Goal: Task Accomplishment & Management: Use online tool/utility

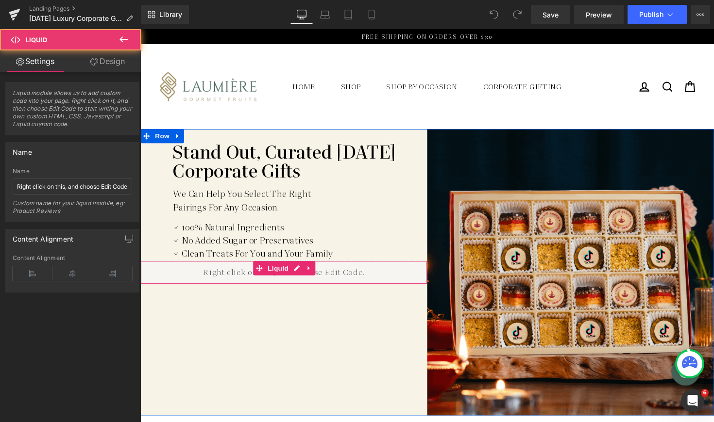
click at [232, 276] on div "Liquid" at bounding box center [287, 279] width 294 height 24
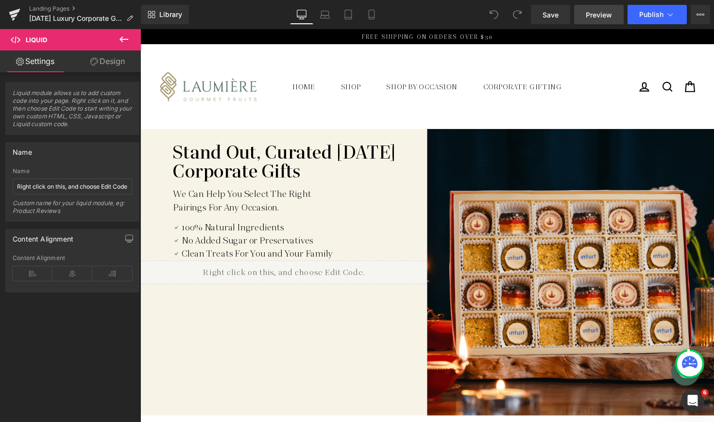
click at [591, 11] on span "Preview" at bounding box center [599, 15] width 26 height 10
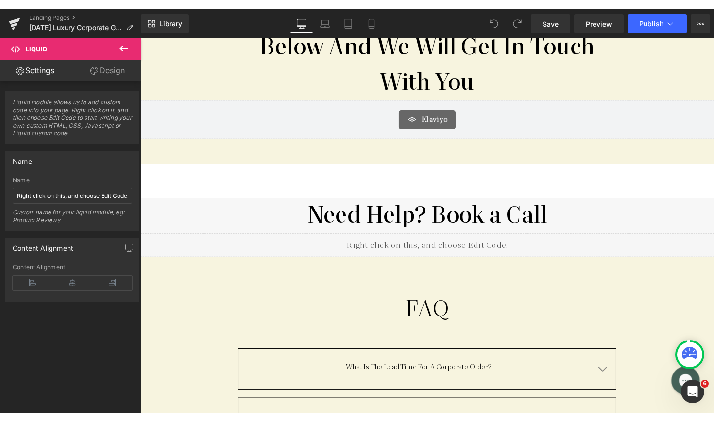
scroll to position [2545, 0]
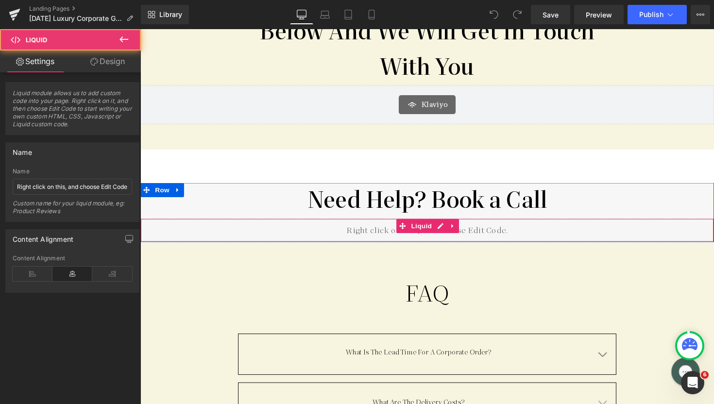
click at [372, 223] on div "Liquid" at bounding box center [433, 235] width 587 height 24
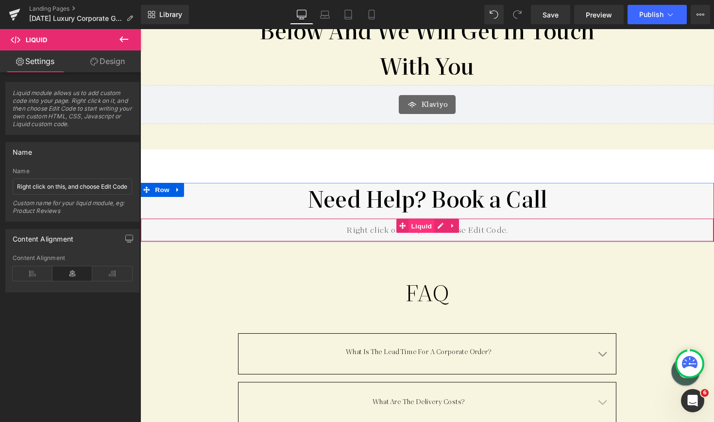
click at [422, 224] on span "Liquid" at bounding box center [428, 231] width 26 height 15
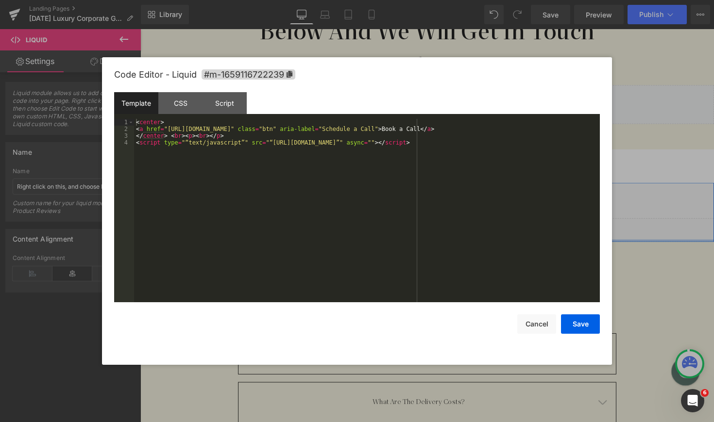
click at [392, 0] on div "Liquid You are previewing how the will restyle your page. You can not edit Elem…" at bounding box center [357, 0] width 714 height 0
drag, startPoint x: 169, startPoint y: 128, endPoint x: 189, endPoint y: 126, distance: 20.1
click at [189, 126] on div "< center > < a href = "[URL][DOMAIN_NAME]" class = "btn" aria-label = "Schedule…" at bounding box center [367, 217] width 466 height 197
drag, startPoint x: 168, startPoint y: 127, endPoint x: 311, endPoint y: 129, distance: 142.3
click at [311, 129] on div "< center > < a href = "[URL][DOMAIN_NAME]" class = "btn" aria-label = "Schedule…" at bounding box center [367, 217] width 466 height 197
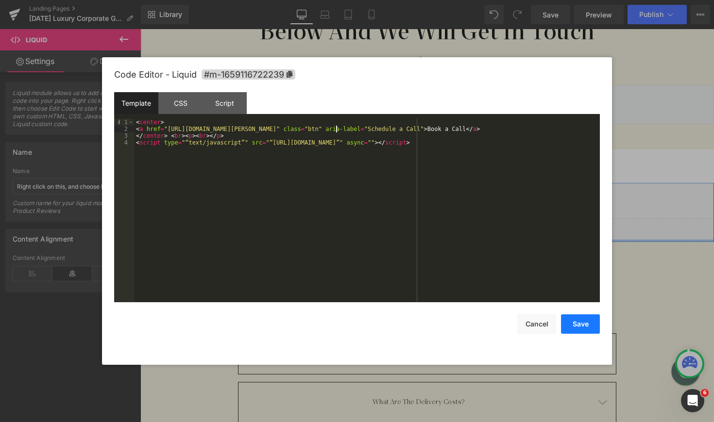
click at [587, 323] on button "Save" at bounding box center [580, 324] width 39 height 19
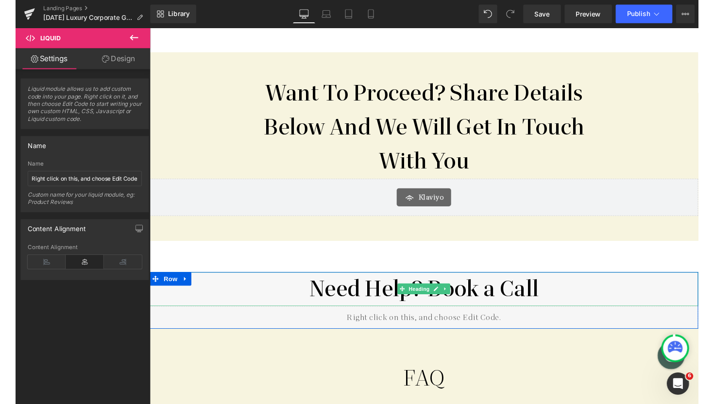
scroll to position [2428, 0]
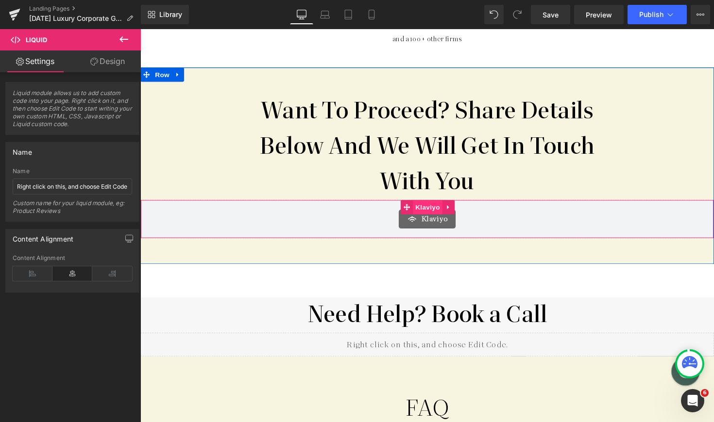
click at [423, 204] on span "Klaviyo" at bounding box center [434, 211] width 30 height 15
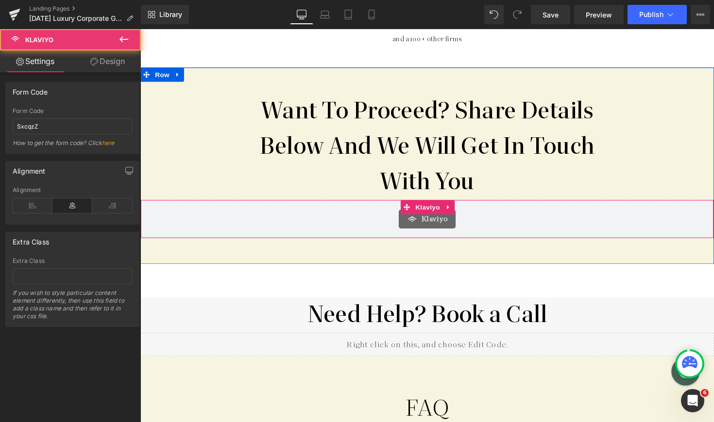
click at [360, 214] on div "Klaviyo" at bounding box center [434, 223] width 567 height 19
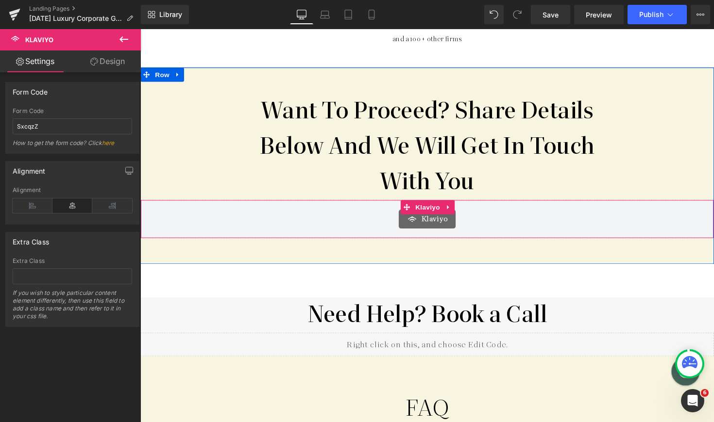
click at [384, 214] on div "Klaviyo" at bounding box center [434, 223] width 567 height 19
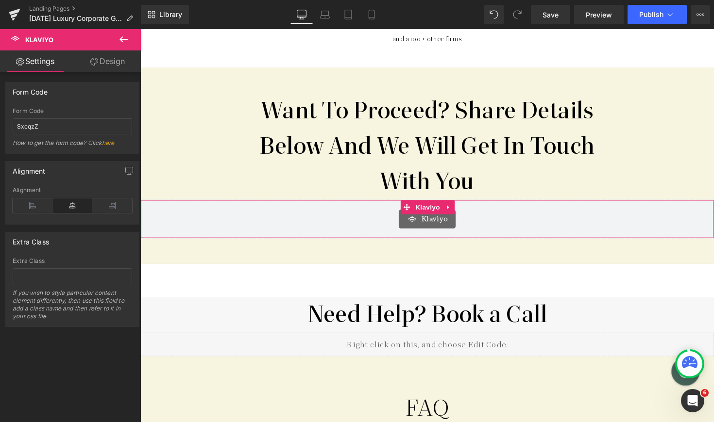
click at [110, 143] on link "here" at bounding box center [108, 142] width 13 height 7
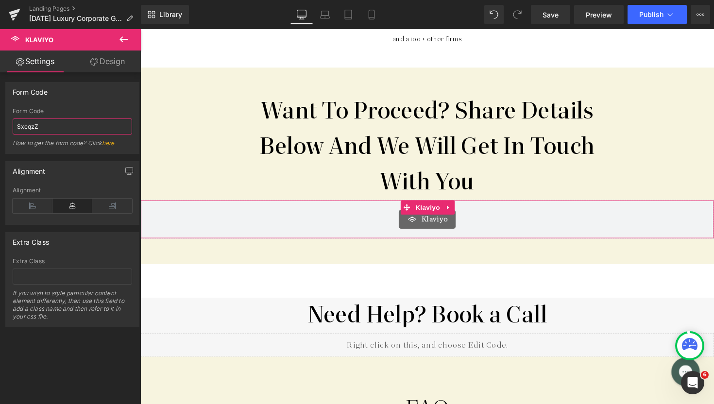
click at [53, 132] on input "SxcqzZ" at bounding box center [72, 126] width 119 height 16
type input "Ung6xt"
click at [99, 160] on div "Alignment Left Center Right Alignment" at bounding box center [72, 189] width 145 height 71
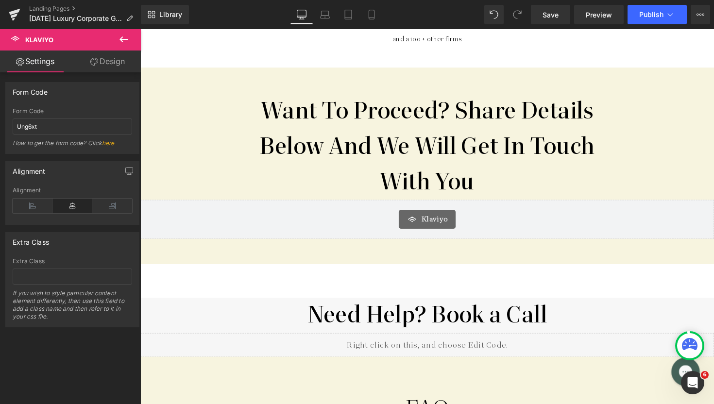
click at [106, 67] on link "Design" at bounding box center [107, 61] width 70 height 22
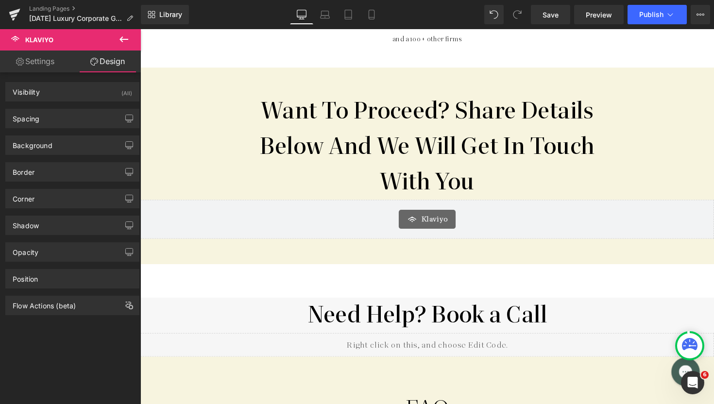
click at [23, 62] on link "Settings" at bounding box center [35, 61] width 70 height 22
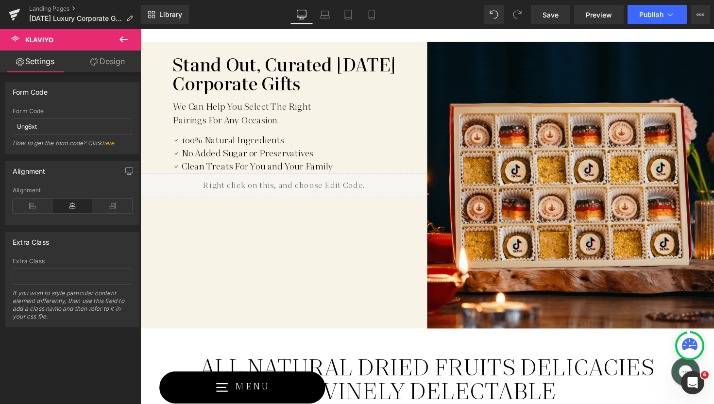
scroll to position [20, 0]
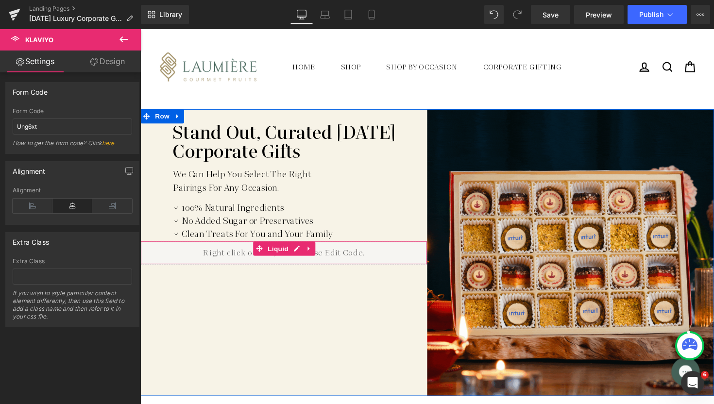
click at [321, 261] on div "Liquid" at bounding box center [287, 258] width 294 height 24
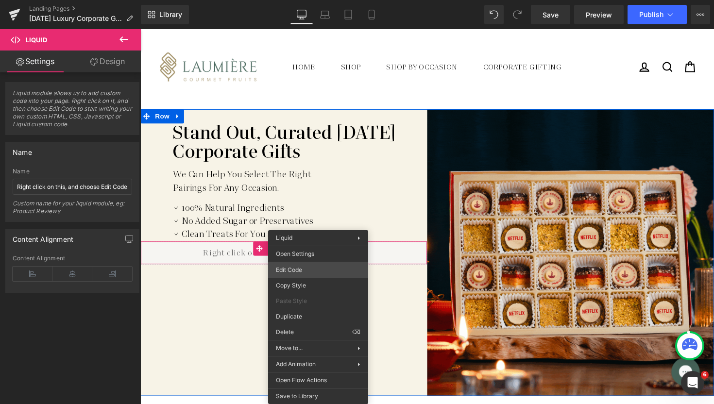
click at [313, 0] on div "Klaviyo You are previewing how the will restyle your page. You can not edit Ele…" at bounding box center [357, 0] width 714 height 0
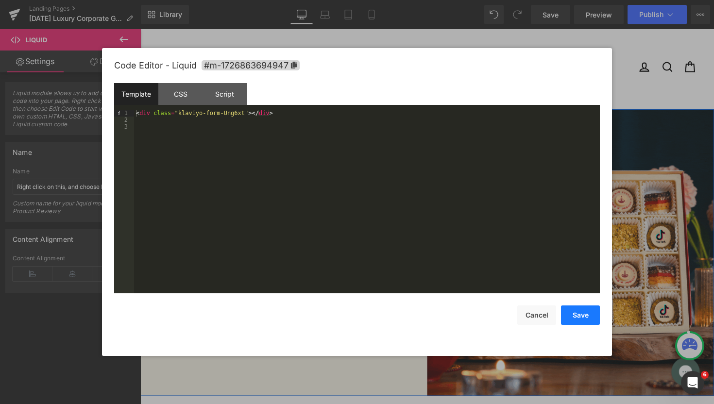
click at [586, 319] on button "Save" at bounding box center [580, 314] width 39 height 19
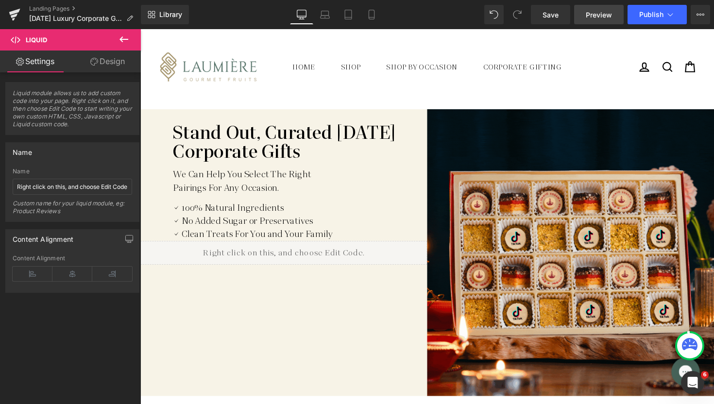
click at [604, 20] on link "Preview" at bounding box center [599, 14] width 50 height 19
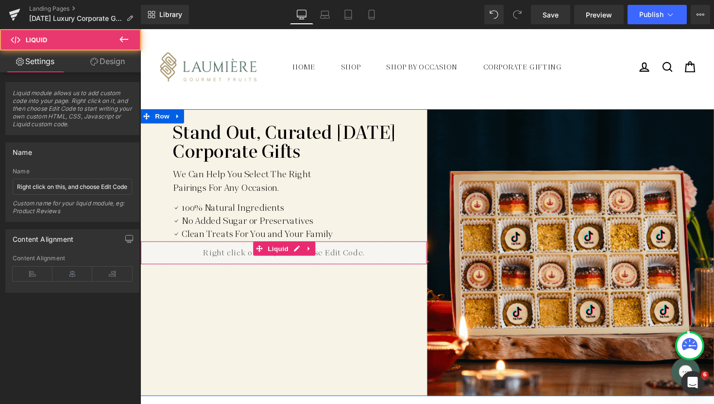
click at [225, 260] on div "Liquid" at bounding box center [287, 258] width 294 height 24
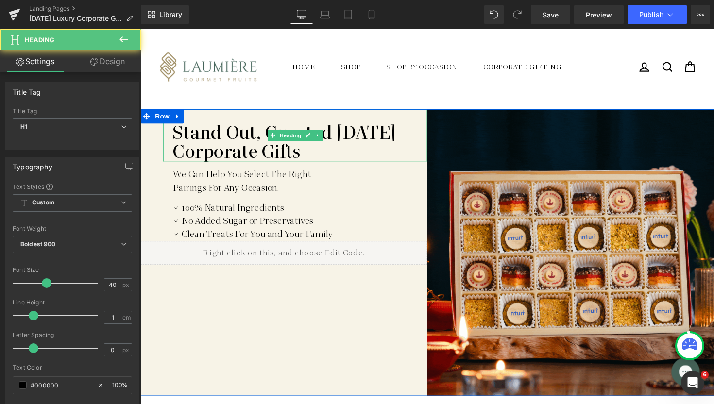
click at [193, 158] on h1 "Stand Out, Curated [DATE] Corporate Gifts" at bounding box center [303, 145] width 261 height 39
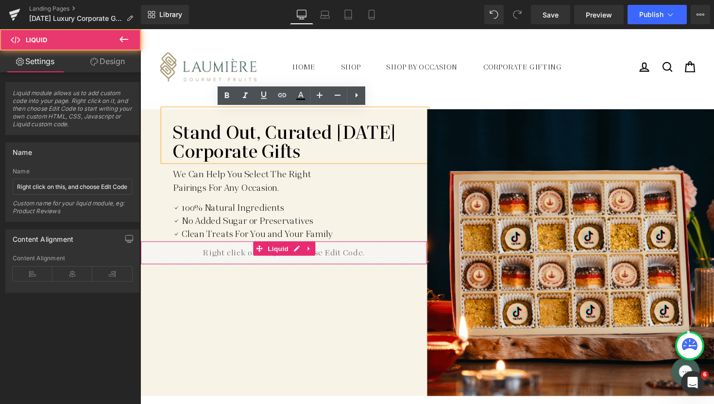
click at [196, 266] on div "Liquid" at bounding box center [287, 258] width 294 height 24
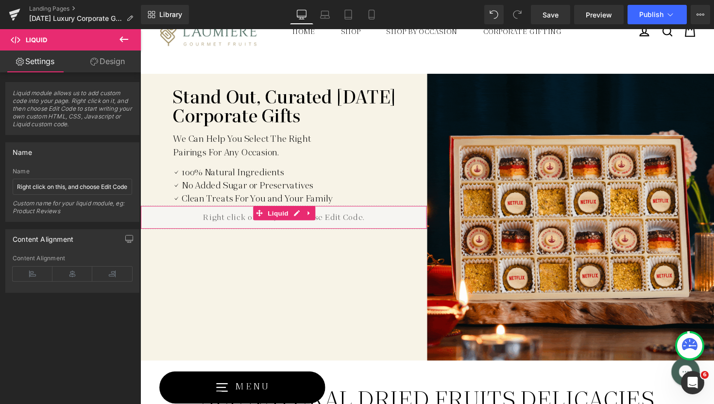
scroll to position [82, 0]
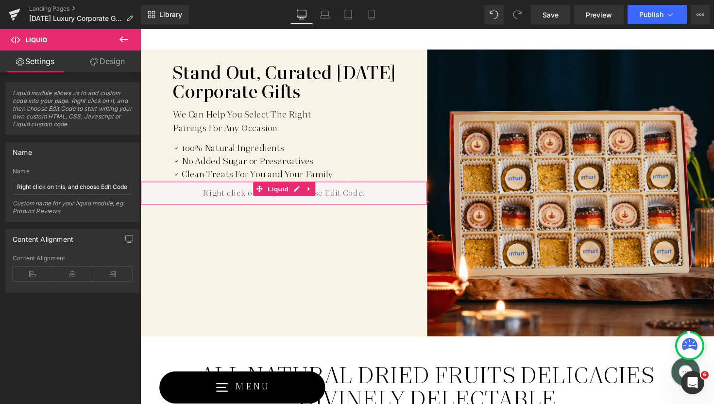
click at [106, 68] on link "Design" at bounding box center [107, 61] width 70 height 22
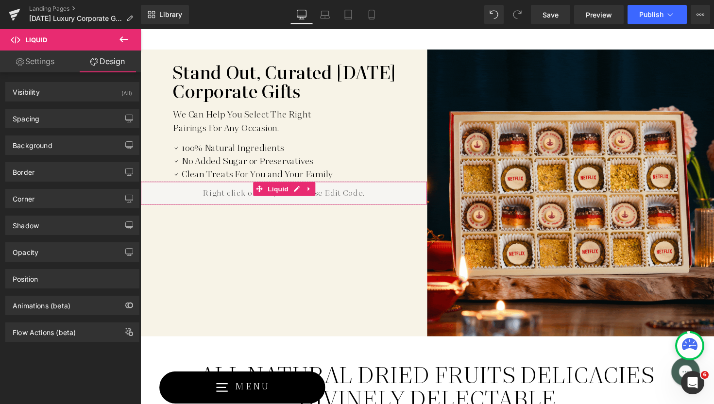
click at [40, 61] on link "Settings" at bounding box center [35, 61] width 70 height 22
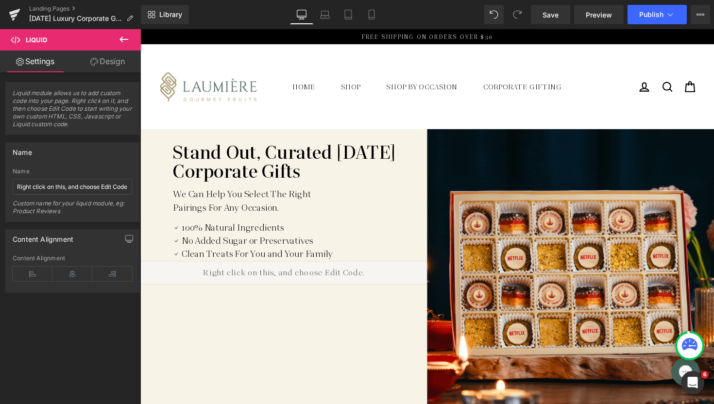
scroll to position [0, 0]
click at [651, 11] on span "Publish" at bounding box center [651, 15] width 24 height 8
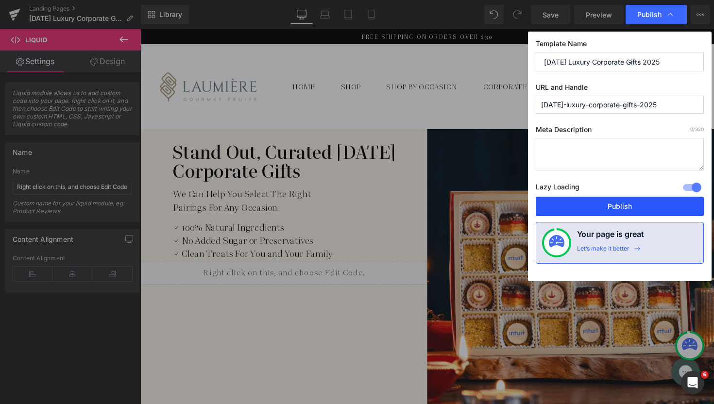
click at [589, 204] on button "Publish" at bounding box center [620, 206] width 168 height 19
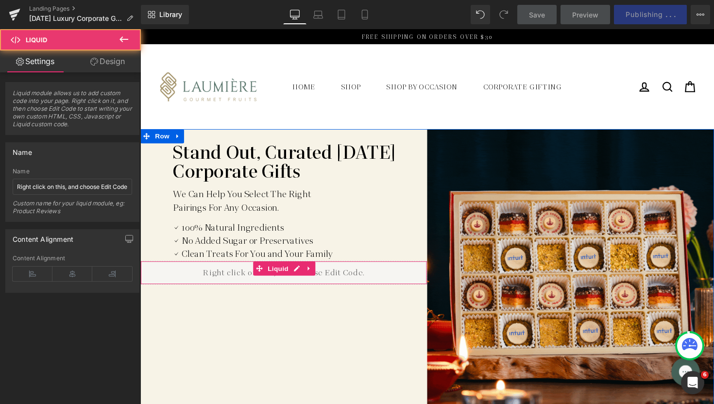
click at [225, 278] on div "Liquid" at bounding box center [287, 279] width 294 height 24
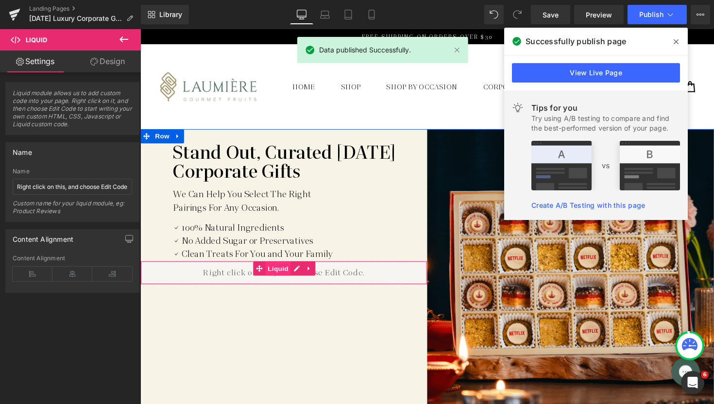
click at [279, 274] on span "Liquid" at bounding box center [281, 274] width 26 height 15
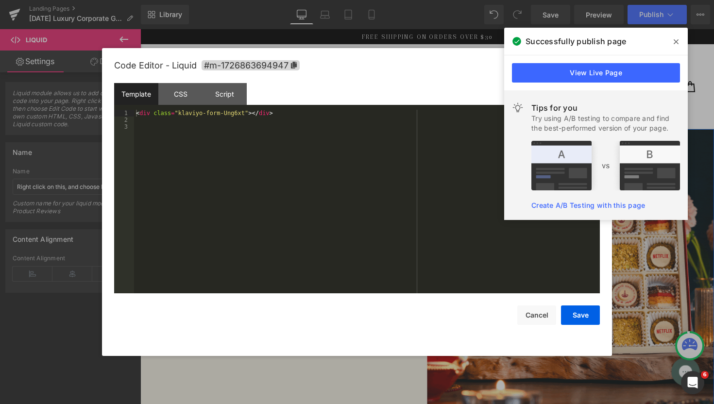
click at [215, 0] on div "Liquid You are previewing how the will restyle your page. You can not edit Elem…" at bounding box center [357, 0] width 714 height 0
click at [251, 117] on div "< div class = "klaviyo-form-Ung6xt" > </ div >" at bounding box center [367, 208] width 466 height 197
click at [279, 112] on div "< div class = "klaviyo-form-Ung6xt" > </ div >" at bounding box center [367, 208] width 466 height 197
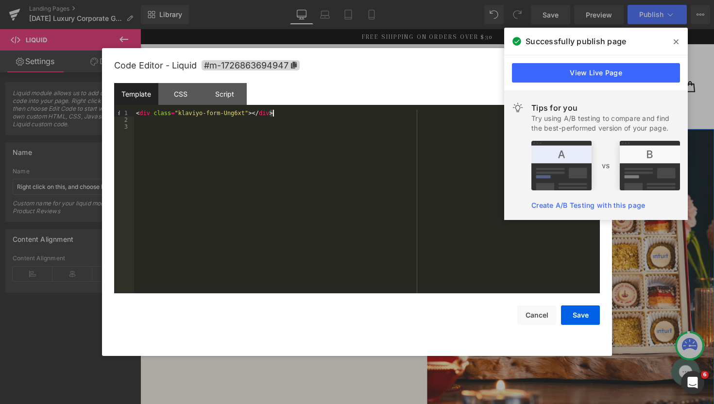
click at [279, 112] on div "< div class = "klaviyo-form-Ung6xt" > </ div >" at bounding box center [367, 208] width 466 height 197
click at [575, 319] on button "Save" at bounding box center [580, 314] width 39 height 19
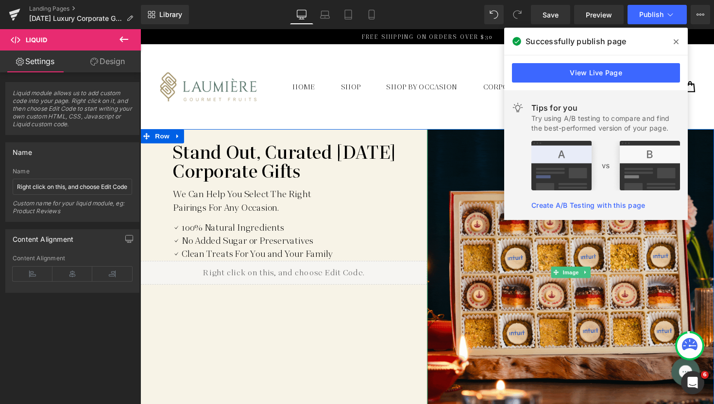
click at [675, 42] on icon at bounding box center [675, 42] width 5 height 8
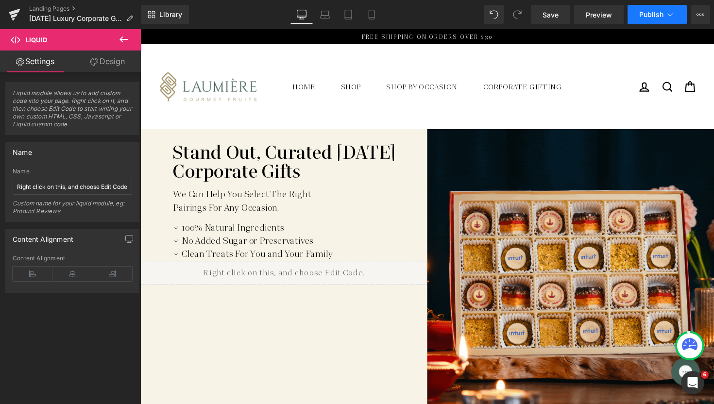
click at [674, 15] on icon at bounding box center [670, 15] width 10 height 10
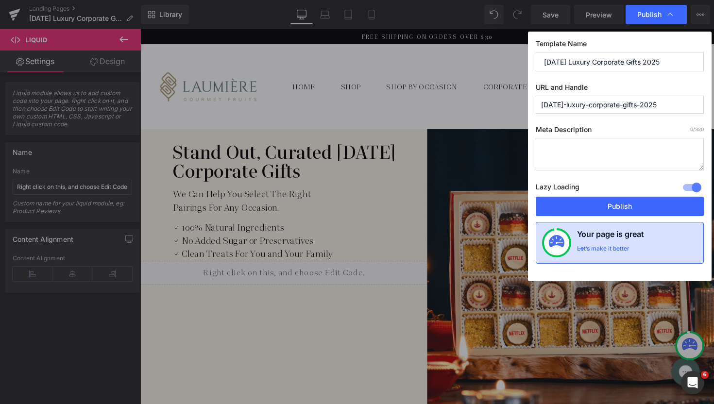
click at [596, 256] on div "Let’s make it better" at bounding box center [603, 251] width 52 height 13
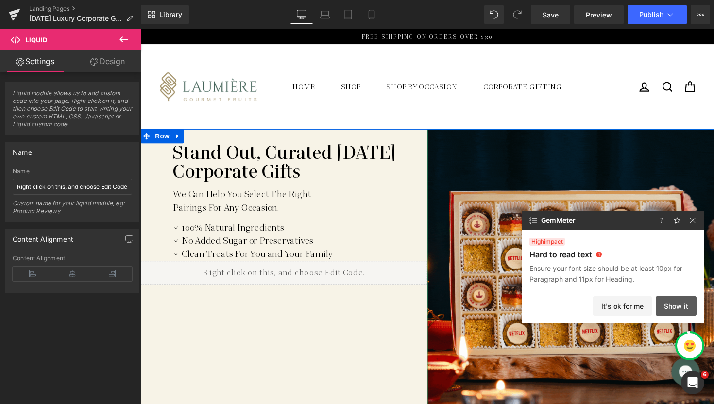
click at [677, 300] on button "Show it" at bounding box center [675, 305] width 41 height 19
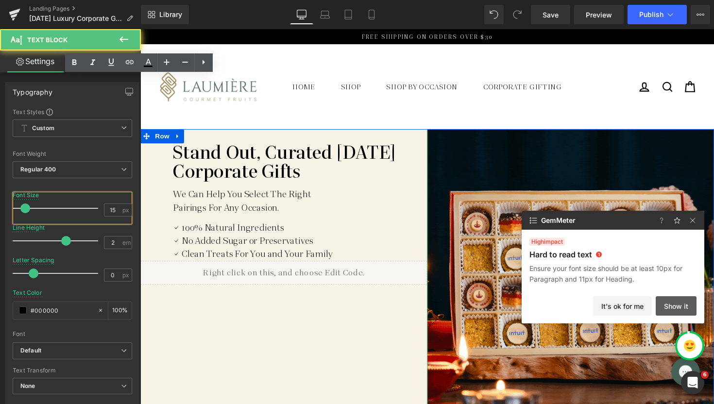
scroll to position [95, 0]
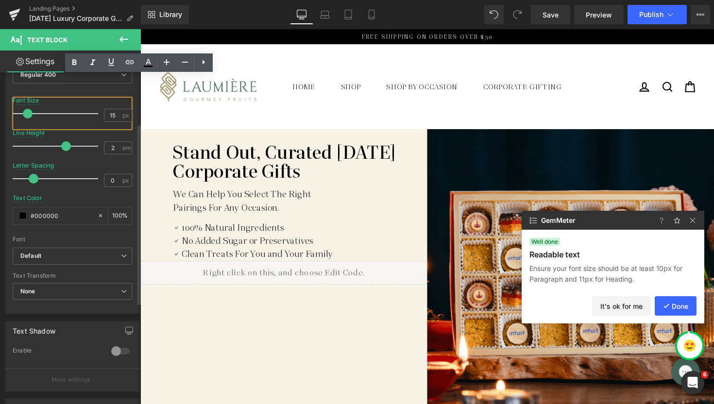
click at [29, 114] on span at bounding box center [28, 114] width 10 height 10
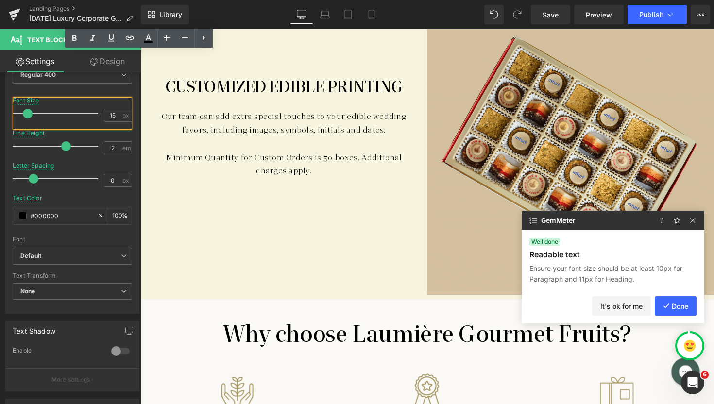
scroll to position [1286, 0]
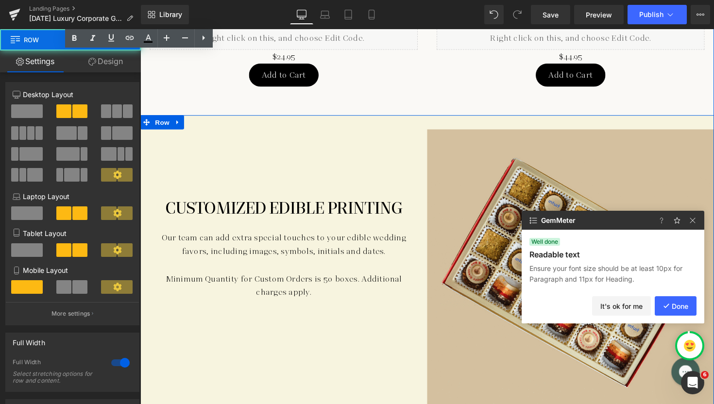
click at [307, 127] on div "Customized Edible Printing Our team can add extra special touches to your edibl…" at bounding box center [433, 273] width 587 height 313
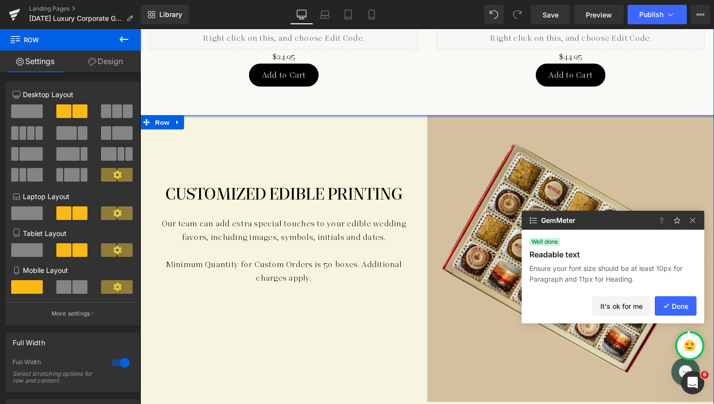
drag, startPoint x: 426, startPoint y: 115, endPoint x: 424, endPoint y: 96, distance: 19.5
click at [424, 96] on div "CHECK OUT The [DATE] Collection BELOW: Heading Row Sale Off" at bounding box center [433, 60] width 587 height 1157
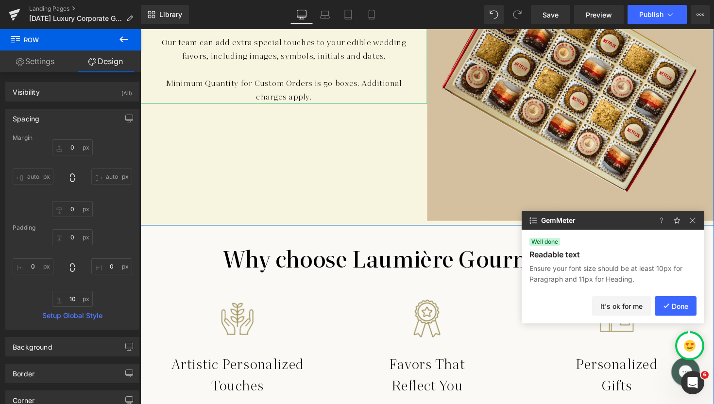
scroll to position [1491, 0]
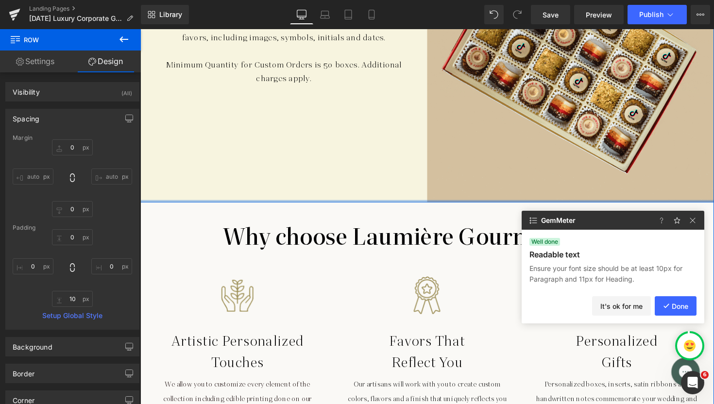
drag, startPoint x: 416, startPoint y: 206, endPoint x: 416, endPoint y: 201, distance: 5.8
click at [416, 204] on div at bounding box center [433, 205] width 587 height 2
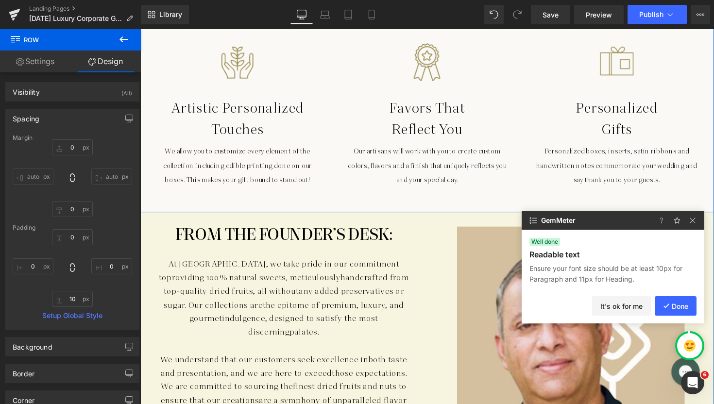
scroll to position [1775, 0]
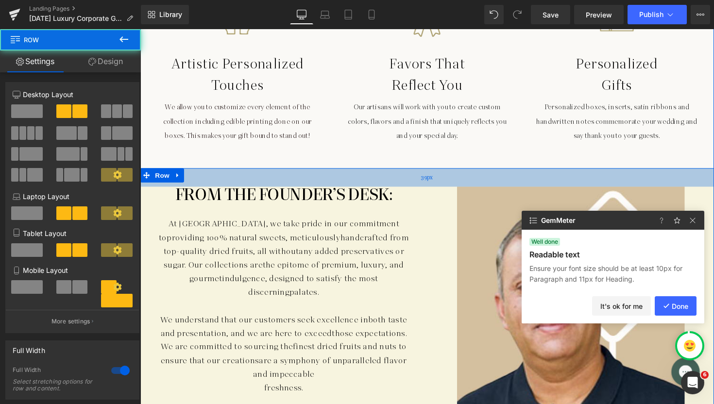
click at [436, 175] on div "39px" at bounding box center [433, 180] width 587 height 19
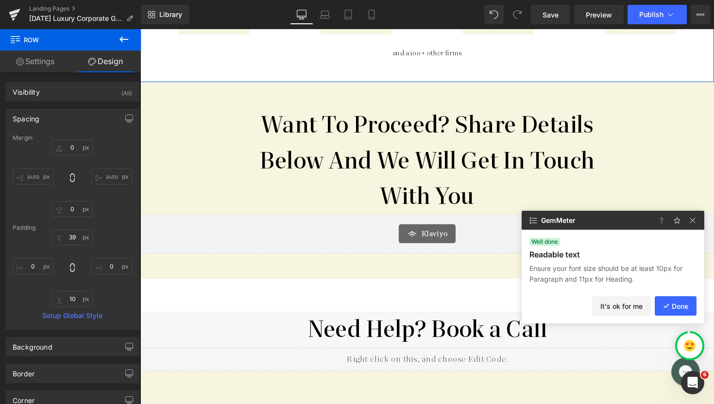
scroll to position [2421, 0]
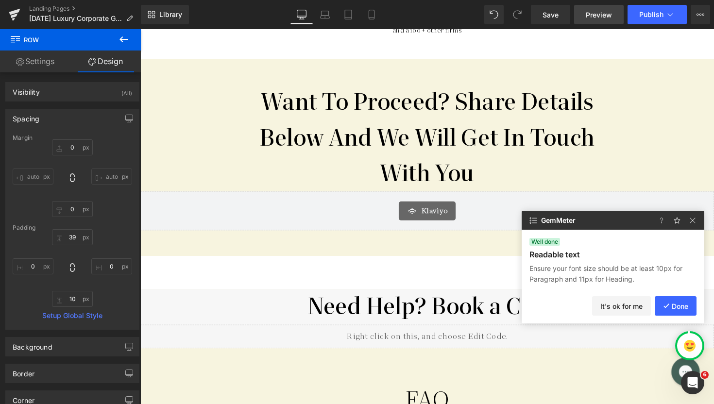
click at [594, 20] on link "Preview" at bounding box center [599, 14] width 50 height 19
click at [693, 20] on button "View Live Page View with current Template Save Template to Library Schedule Pub…" at bounding box center [699, 14] width 19 height 19
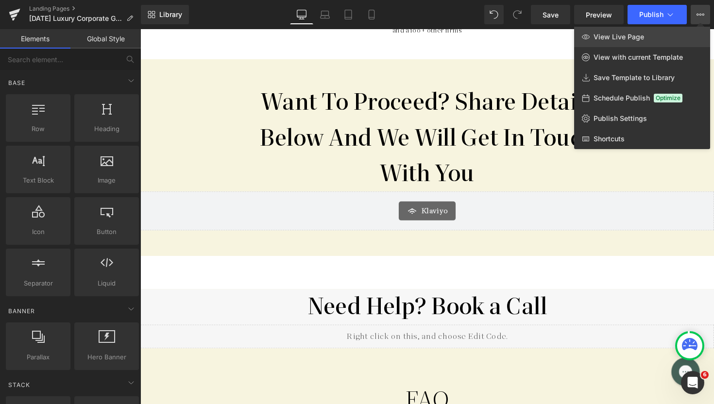
click at [655, 44] on link "View Live Page" at bounding box center [642, 37] width 136 height 20
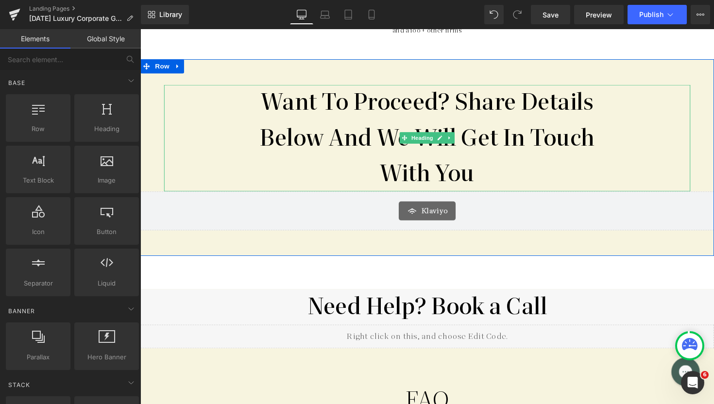
click at [339, 86] on h1 "Want To Proceed? Share Details Below And We Will Get In Touch With You" at bounding box center [433, 140] width 393 height 109
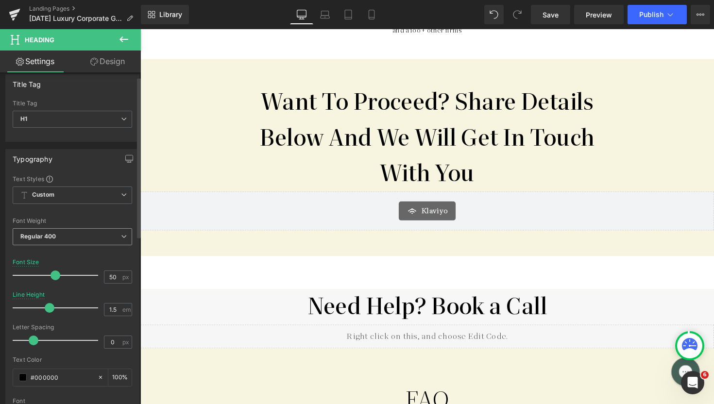
scroll to position [9, 0]
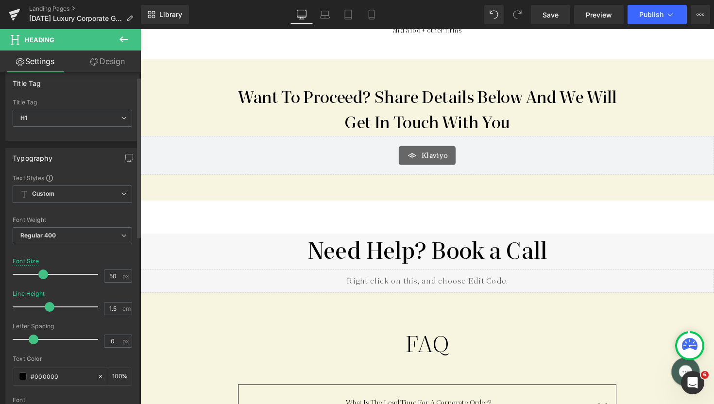
drag, startPoint x: 54, startPoint y: 272, endPoint x: 42, endPoint y: 275, distance: 12.1
click at [42, 275] on span at bounding box center [43, 274] width 10 height 10
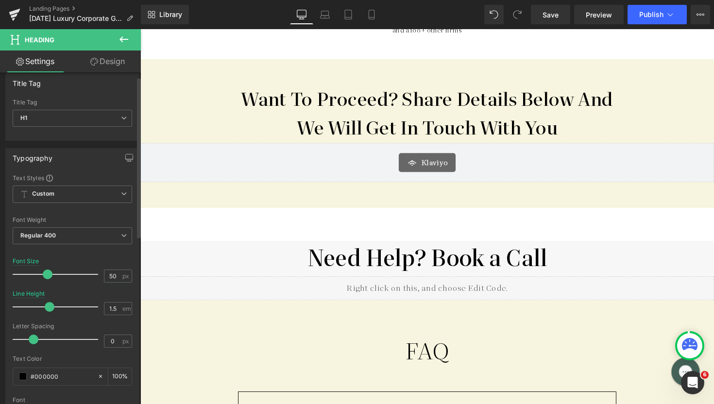
click at [47, 276] on span at bounding box center [48, 274] width 10 height 10
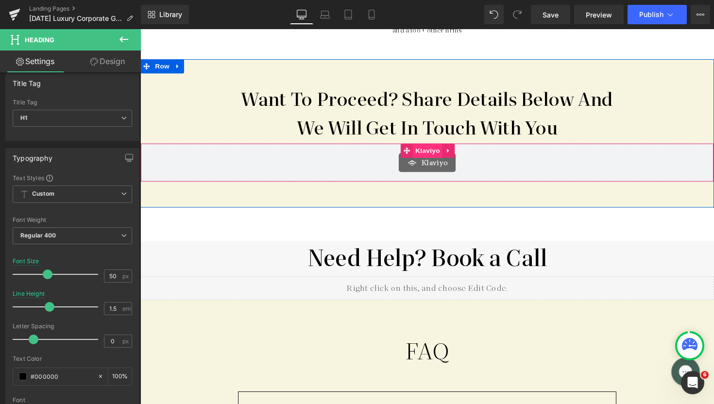
click at [433, 147] on span "Klaviyo" at bounding box center [434, 154] width 30 height 15
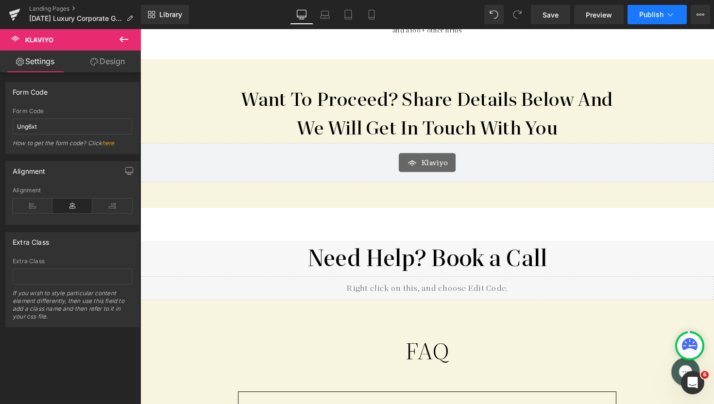
click at [651, 17] on span "Publish" at bounding box center [651, 15] width 24 height 8
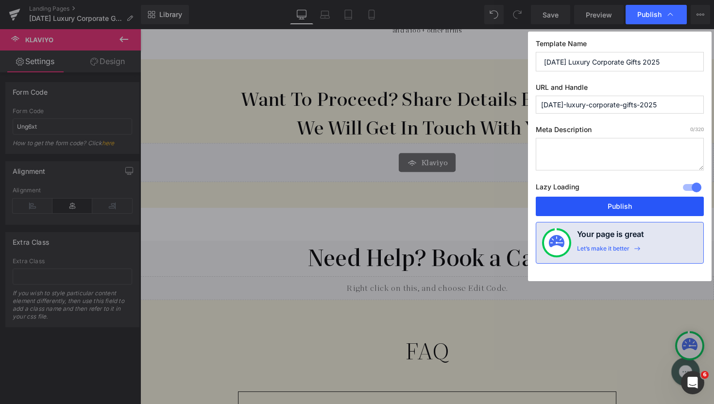
click at [582, 204] on button "Publish" at bounding box center [620, 206] width 168 height 19
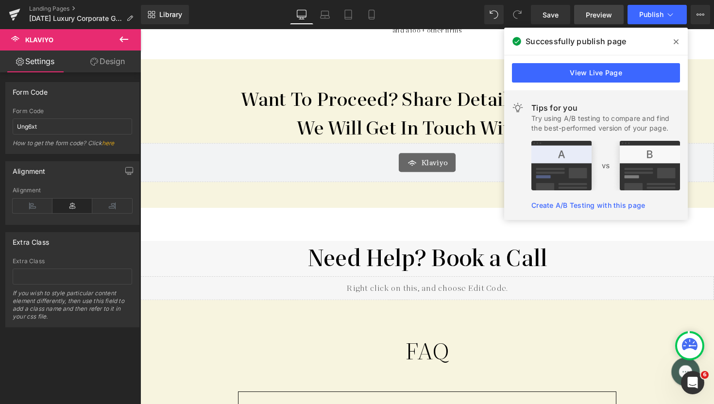
click at [604, 15] on span "Preview" at bounding box center [599, 15] width 26 height 10
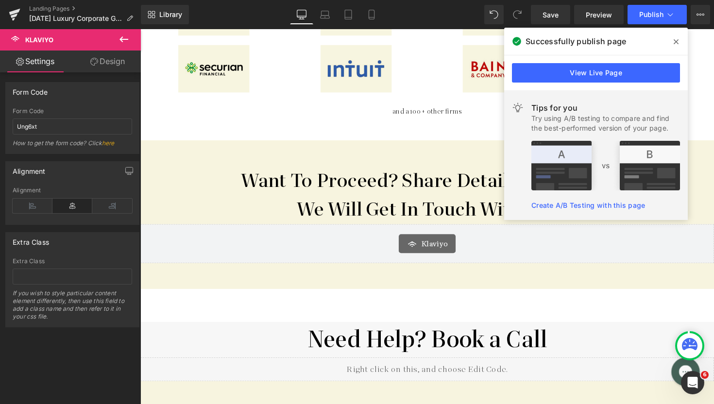
scroll to position [2337, 0]
click at [374, 170] on h1 "Want To Proceed? Share Details Below And We Will Get In Touch With You" at bounding box center [433, 200] width 393 height 60
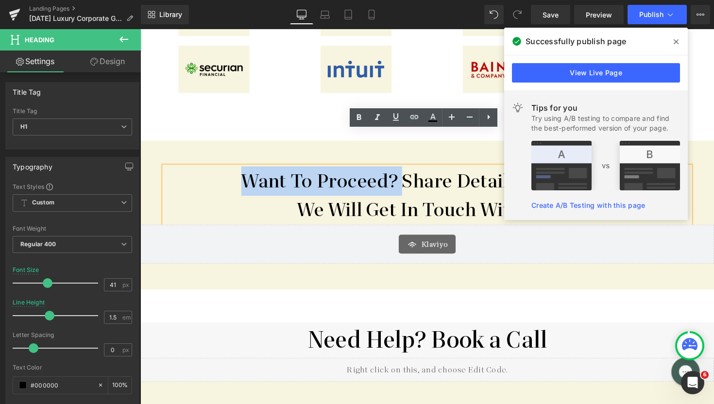
drag, startPoint x: 403, startPoint y: 144, endPoint x: 243, endPoint y: 151, distance: 160.3
click at [243, 170] on h1 "Want To Proceed? Share Details Below And We Will Get In Touch With You" at bounding box center [433, 200] width 393 height 60
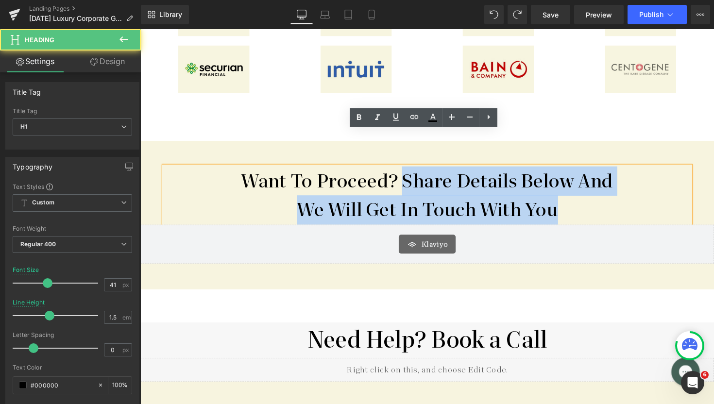
drag, startPoint x: 403, startPoint y: 145, endPoint x: 598, endPoint y: 177, distance: 197.2
click at [598, 177] on h1 "Want To Proceed? Share Details Below And We Will Get In Touch With You" at bounding box center [433, 200] width 393 height 60
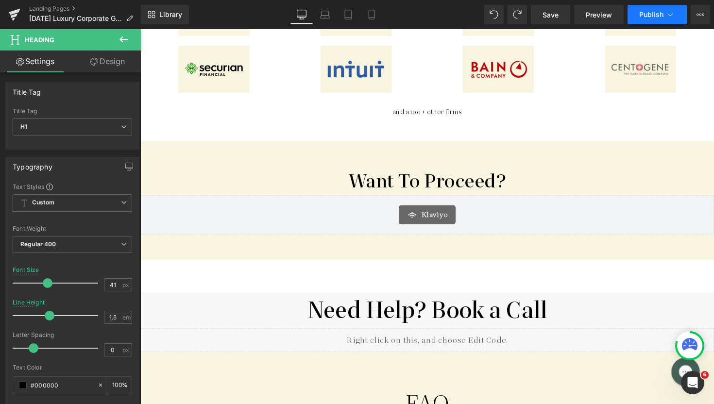
click at [643, 16] on span "Publish" at bounding box center [651, 15] width 24 height 8
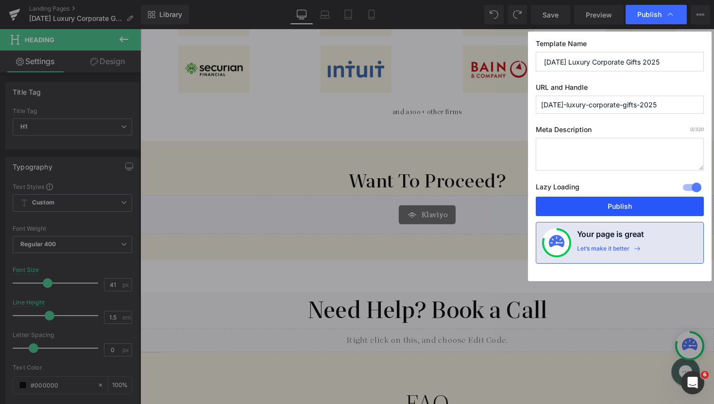
click at [589, 204] on button "Publish" at bounding box center [620, 206] width 168 height 19
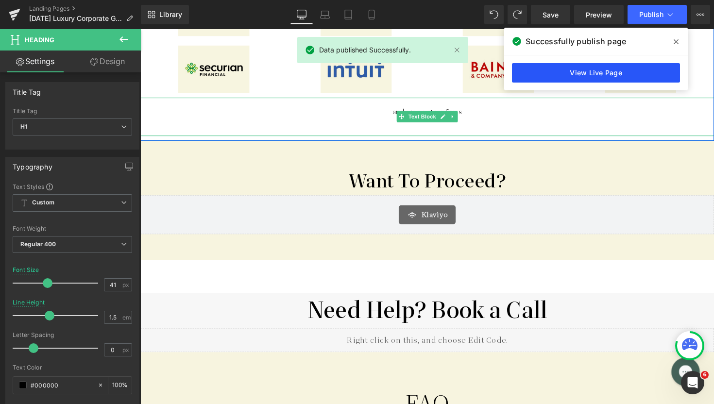
click at [618, 71] on link "View Live Page" at bounding box center [596, 72] width 168 height 19
